Goal: Complete application form: Complete application form

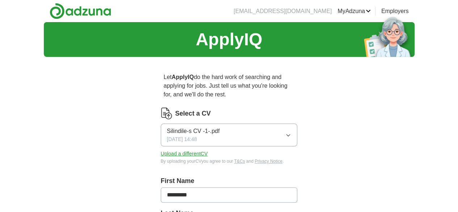
click at [202, 127] on span "Silindile-s CV -1-.pdf" at bounding box center [193, 131] width 53 height 9
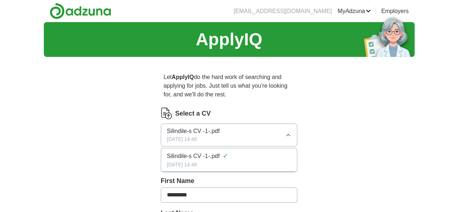
click at [167, 127] on span "Silindile-s CV -1-.pdf" at bounding box center [193, 131] width 53 height 9
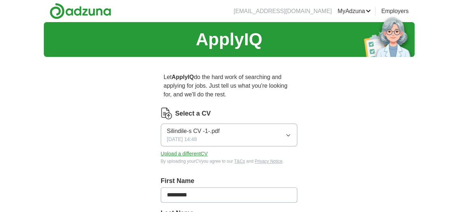
click at [164, 150] on button "Upload a different CV" at bounding box center [184, 154] width 47 height 8
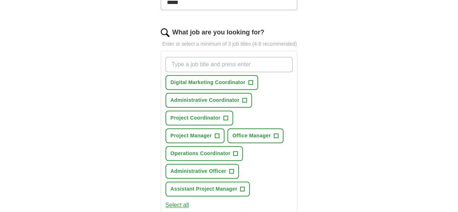
scroll to position [225, 0]
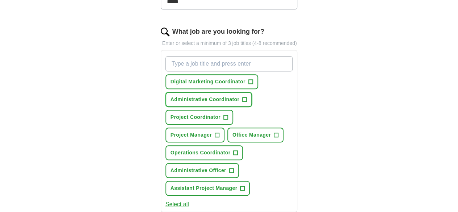
click at [191, 96] on span "Administrative Coordinator" at bounding box center [205, 100] width 69 height 8
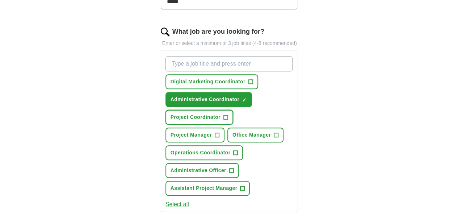
click at [221, 113] on span "Project Coordinator" at bounding box center [196, 117] width 50 height 8
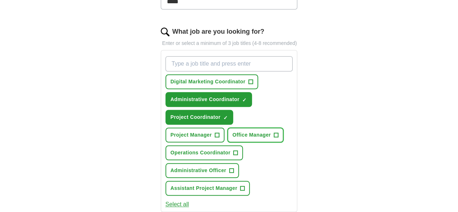
click at [249, 131] on span "Office Manager" at bounding box center [252, 135] width 38 height 8
click at [204, 149] on span "Operations Coordinator" at bounding box center [201, 153] width 60 height 8
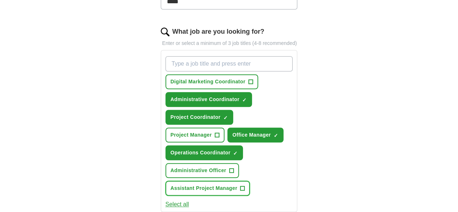
click at [204, 184] on span "Assistant Project Manager" at bounding box center [204, 188] width 67 height 8
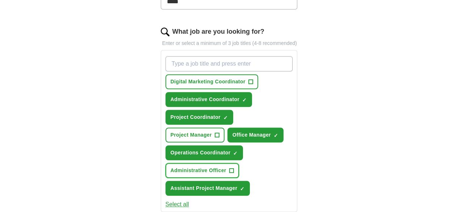
click at [226, 167] on span "Administrative Officer" at bounding box center [199, 171] width 56 height 8
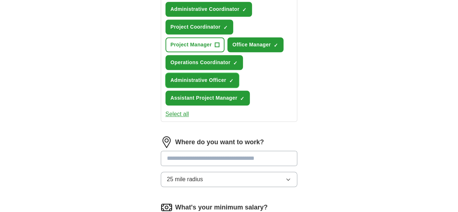
scroll to position [317, 0]
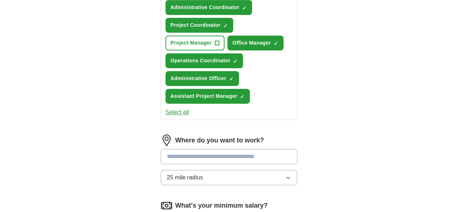
click at [252, 149] on input at bounding box center [229, 156] width 137 height 15
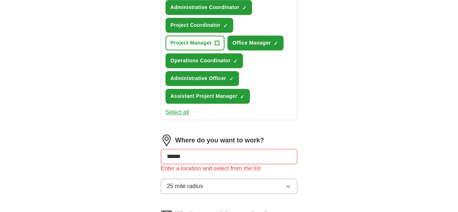
click at [398, 134] on div "ApplyIQ Let ApplyIQ do the hard work of searching and applying for jobs. Just t…" at bounding box center [229, 13] width 371 height 617
click at [199, 149] on input "******" at bounding box center [229, 156] width 137 height 15
type input "*"
click at [386, 128] on div "ApplyIQ Let ApplyIQ do the hard work of searching and applying for jobs. Just t…" at bounding box center [229, 13] width 371 height 617
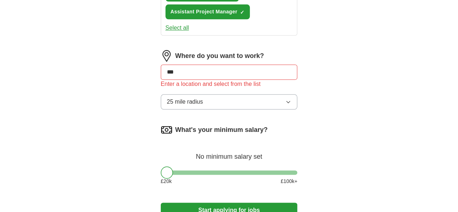
scroll to position [400, 0]
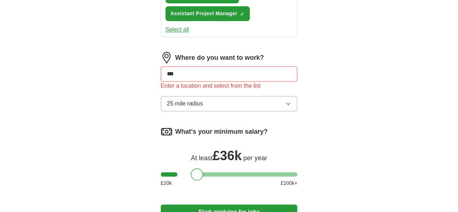
drag, startPoint x: 156, startPoint y: 126, endPoint x: 186, endPoint y: 130, distance: 30.2
click at [191, 168] on div at bounding box center [197, 174] width 12 height 12
click at [166, 66] on input "***" at bounding box center [229, 73] width 137 height 15
type input "*"
click at [166, 66] on input at bounding box center [229, 73] width 137 height 15
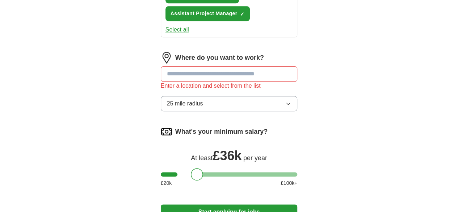
click at [183, 66] on input at bounding box center [229, 73] width 137 height 15
type input "*"
click at [199, 172] on div at bounding box center [229, 174] width 137 height 4
click at [209, 172] on div at bounding box center [229, 174] width 137 height 4
click at [220, 172] on div at bounding box center [229, 174] width 137 height 4
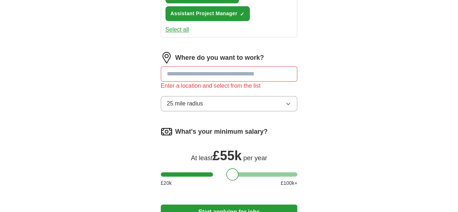
click at [168, 66] on input at bounding box center [229, 73] width 137 height 15
type input "******"
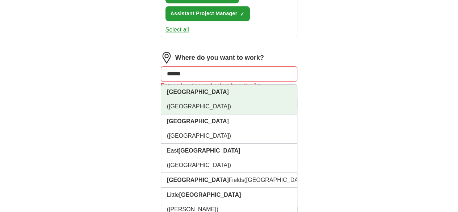
click at [170, 89] on strong "[GEOGRAPHIC_DATA]" at bounding box center [198, 92] width 62 height 6
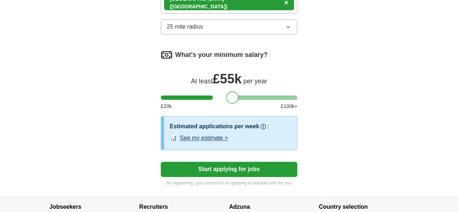
scroll to position [477, 0]
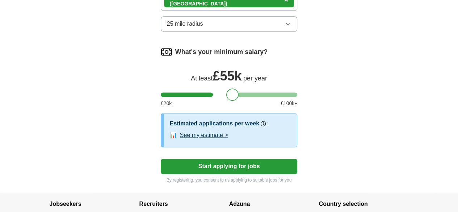
click at [243, 159] on button "Start applying for jobs" at bounding box center [229, 166] width 137 height 15
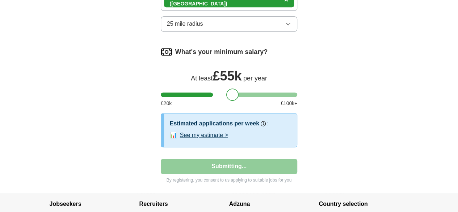
select select "**"
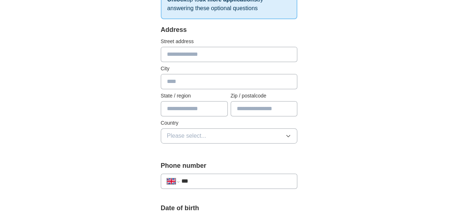
scroll to position [145, 0]
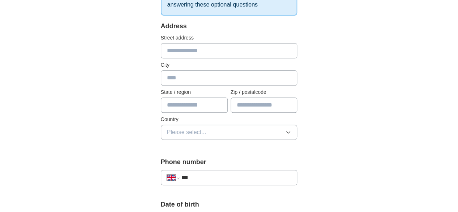
click at [161, 48] on input "text" at bounding box center [229, 50] width 137 height 15
type input "**********"
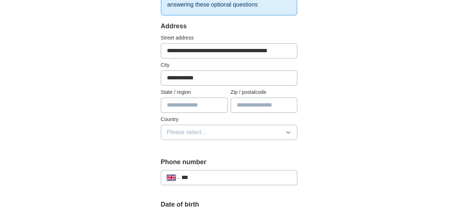
type input "****"
select select "**"
type input "***"
click at [167, 107] on input "text" at bounding box center [194, 104] width 67 height 15
click at [167, 134] on span "Please select..." at bounding box center [186, 132] width 39 height 9
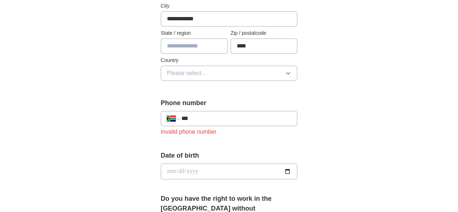
scroll to position [208, 0]
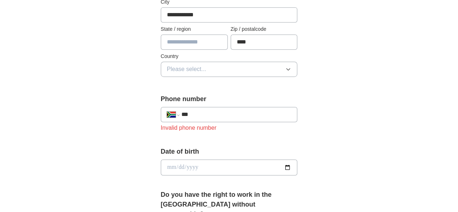
click at [190, 112] on input "***" at bounding box center [236, 114] width 110 height 9
type input "**********"
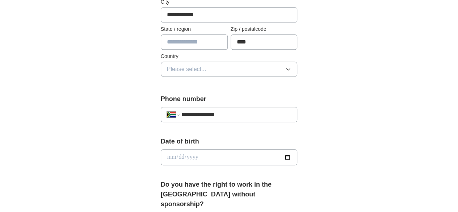
click at [181, 154] on input "date" at bounding box center [229, 157] width 137 height 16
click at [298, 156] on input "date" at bounding box center [229, 157] width 137 height 16
click at [363, 128] on div "**********" at bounding box center [229, 153] width 371 height 678
click at [298, 155] on input "date" at bounding box center [229, 157] width 137 height 16
type input "**********"
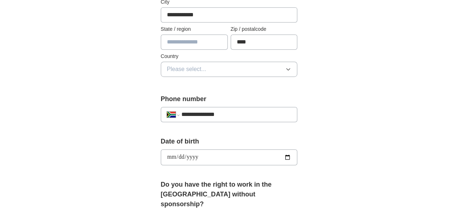
click at [183, 68] on span "Please select..." at bounding box center [186, 69] width 39 height 9
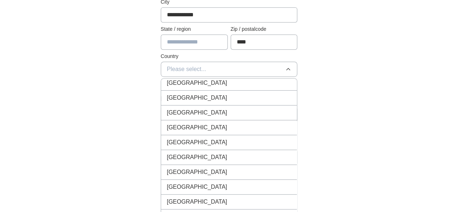
scroll to position [2921, 0]
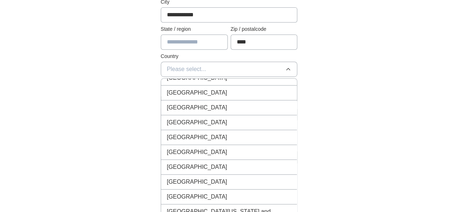
click at [216, 189] on li "[GEOGRAPHIC_DATA]" at bounding box center [229, 196] width 136 height 15
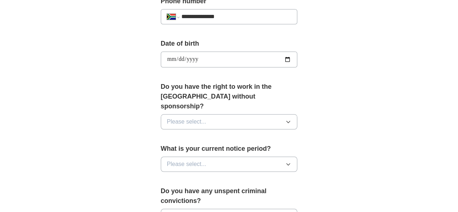
scroll to position [311, 0]
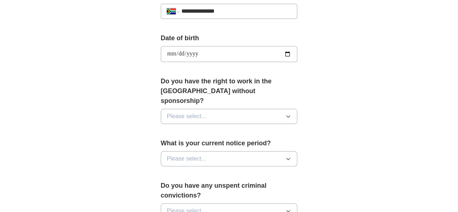
click at [291, 113] on icon "button" at bounding box center [288, 116] width 6 height 6
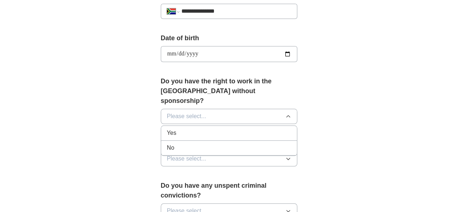
click at [278, 143] on div "No" at bounding box center [229, 147] width 125 height 9
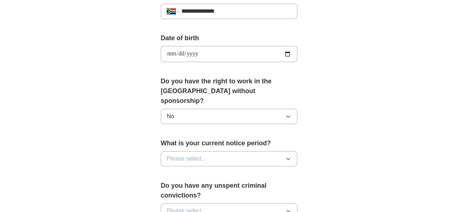
click at [291, 156] on icon "button" at bounding box center [288, 159] width 6 height 6
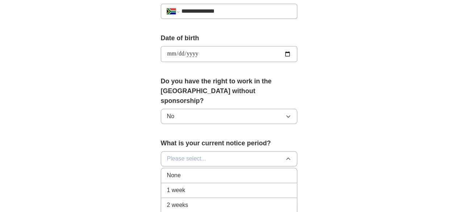
click at [273, 201] on div "2 weeks" at bounding box center [229, 205] width 125 height 9
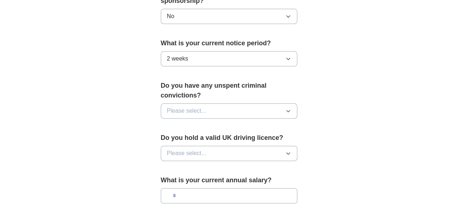
scroll to position [412, 0]
click at [281, 103] on button "Please select..." at bounding box center [229, 110] width 137 height 15
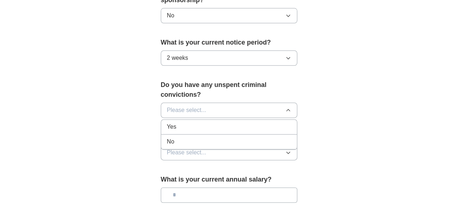
click at [265, 137] on div "No" at bounding box center [229, 141] width 125 height 9
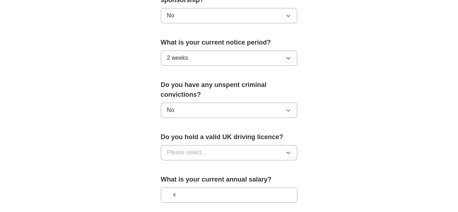
click at [290, 152] on icon "button" at bounding box center [288, 153] width 3 height 2
click at [276, 177] on li "No" at bounding box center [229, 184] width 136 height 15
click at [271, 187] on input "text" at bounding box center [229, 194] width 137 height 15
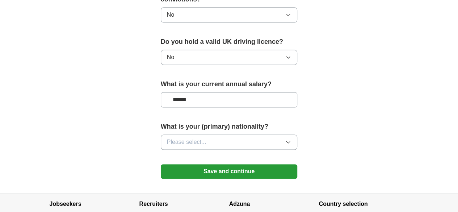
scroll to position [508, 0]
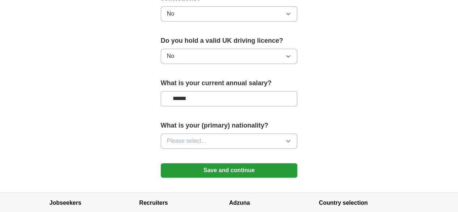
type input "******"
click at [277, 133] on button "Please select..." at bounding box center [229, 140] width 137 height 15
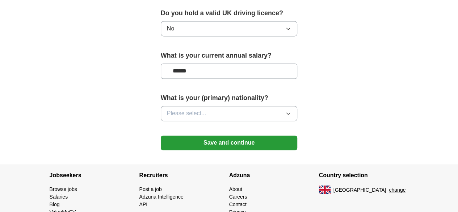
scroll to position [546, 0]
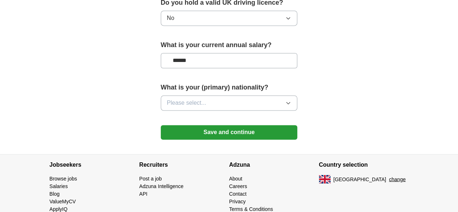
click at [298, 95] on button "Please select..." at bounding box center [229, 102] width 137 height 15
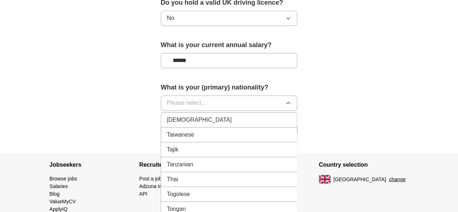
scroll to position [2699, 0]
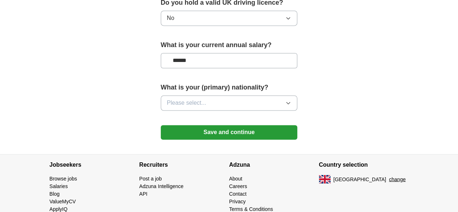
click at [298, 95] on button "Please select..." at bounding box center [229, 102] width 137 height 15
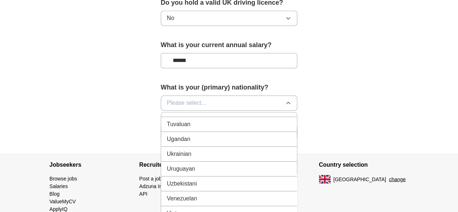
click at [167, 99] on span "Please select..." at bounding box center [186, 103] width 39 height 9
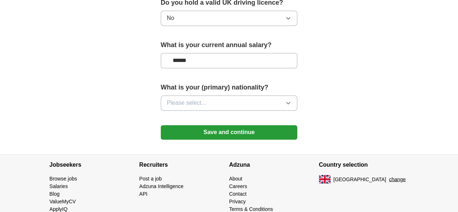
click at [201, 95] on button "Please select..." at bounding box center [229, 102] width 137 height 15
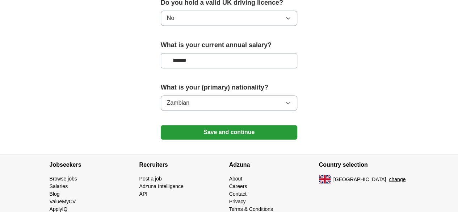
click at [291, 100] on icon "button" at bounding box center [288, 103] width 6 height 6
click at [220, 125] on button "Save and continue" at bounding box center [229, 132] width 137 height 14
